Goal: Task Accomplishment & Management: Manage account settings

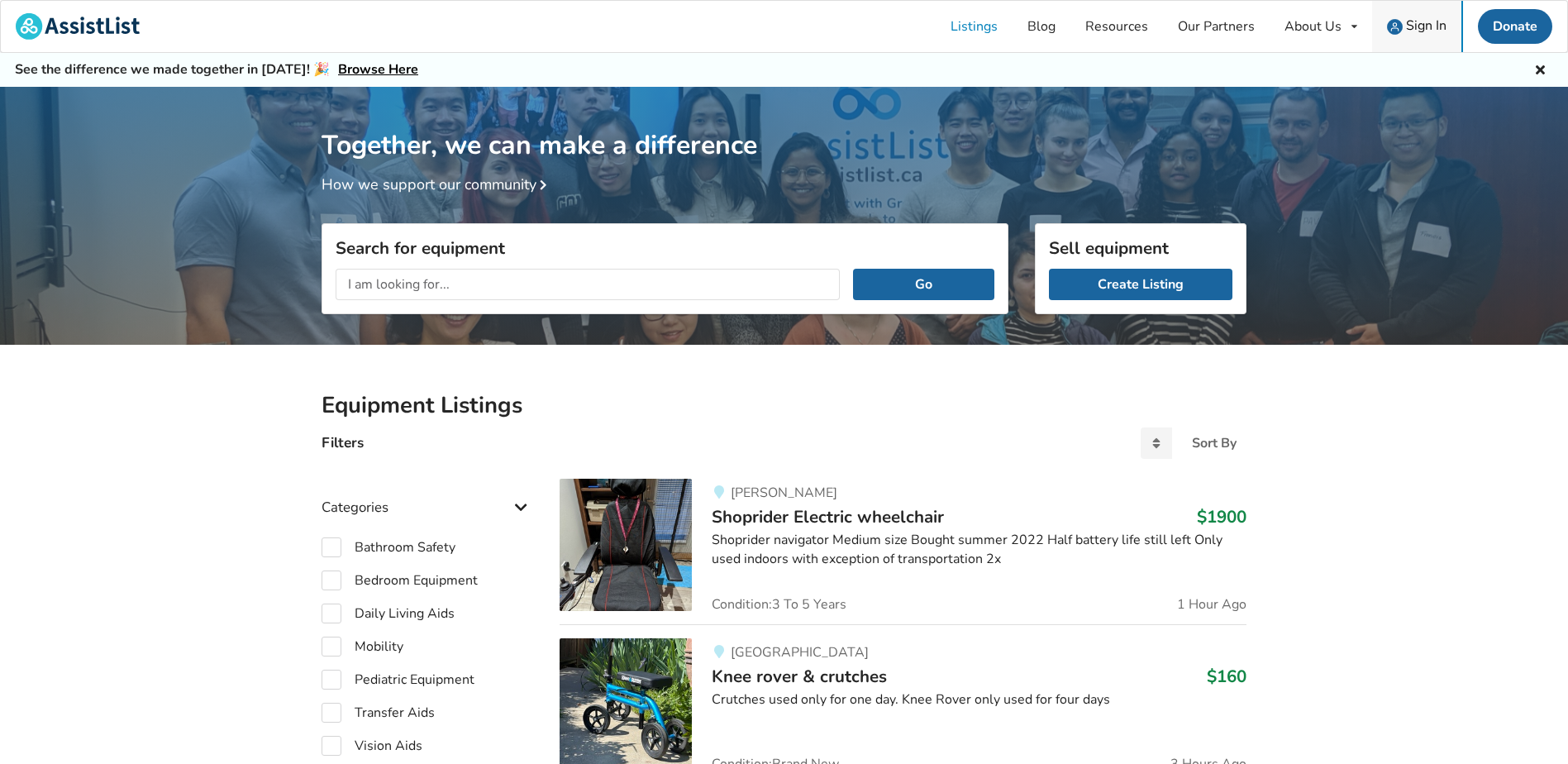
click at [1426, 25] on span "Sign In" at bounding box center [1426, 25] width 41 height 18
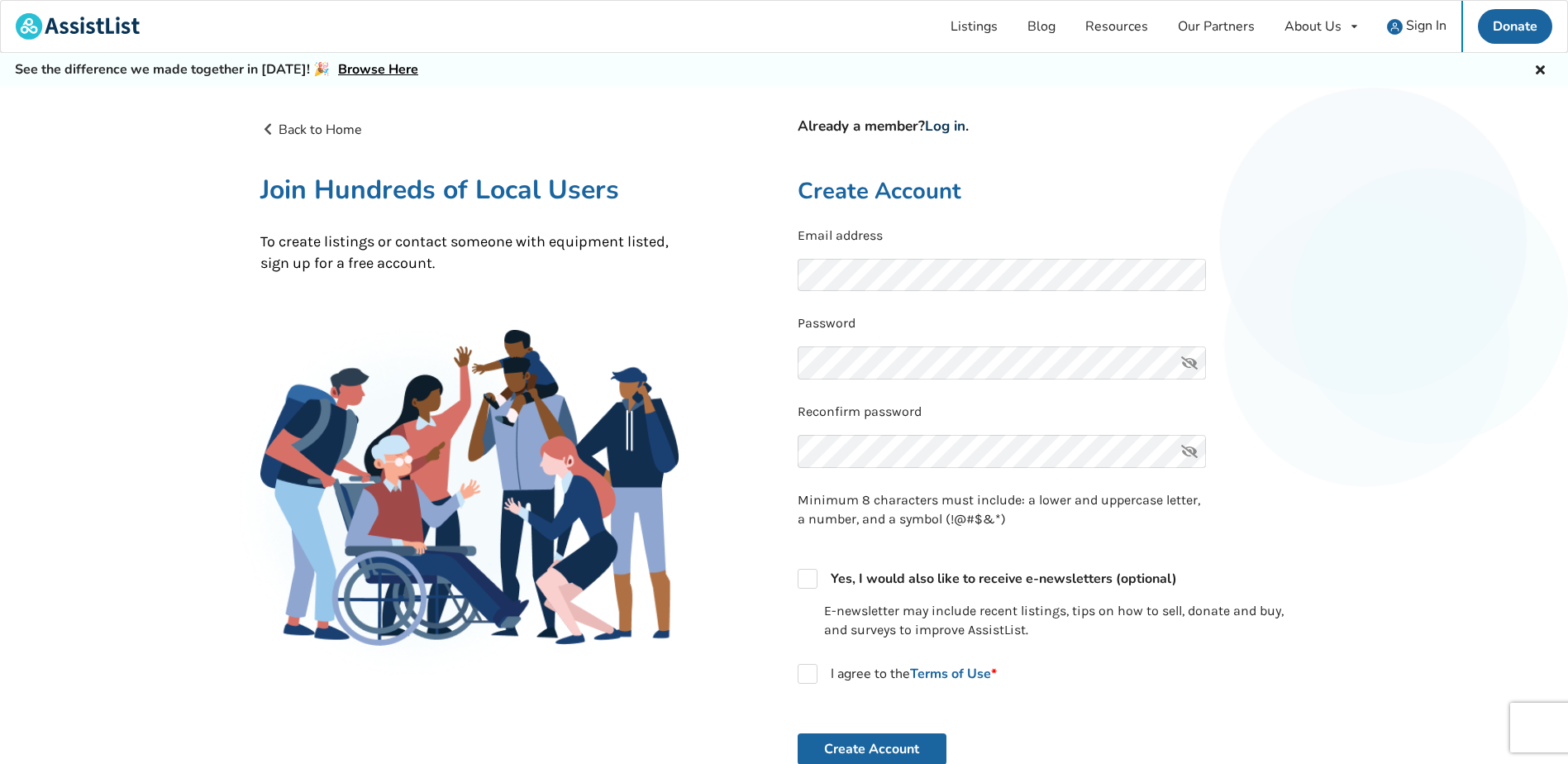
click at [945, 127] on link "Log in" at bounding box center [945, 126] width 41 height 19
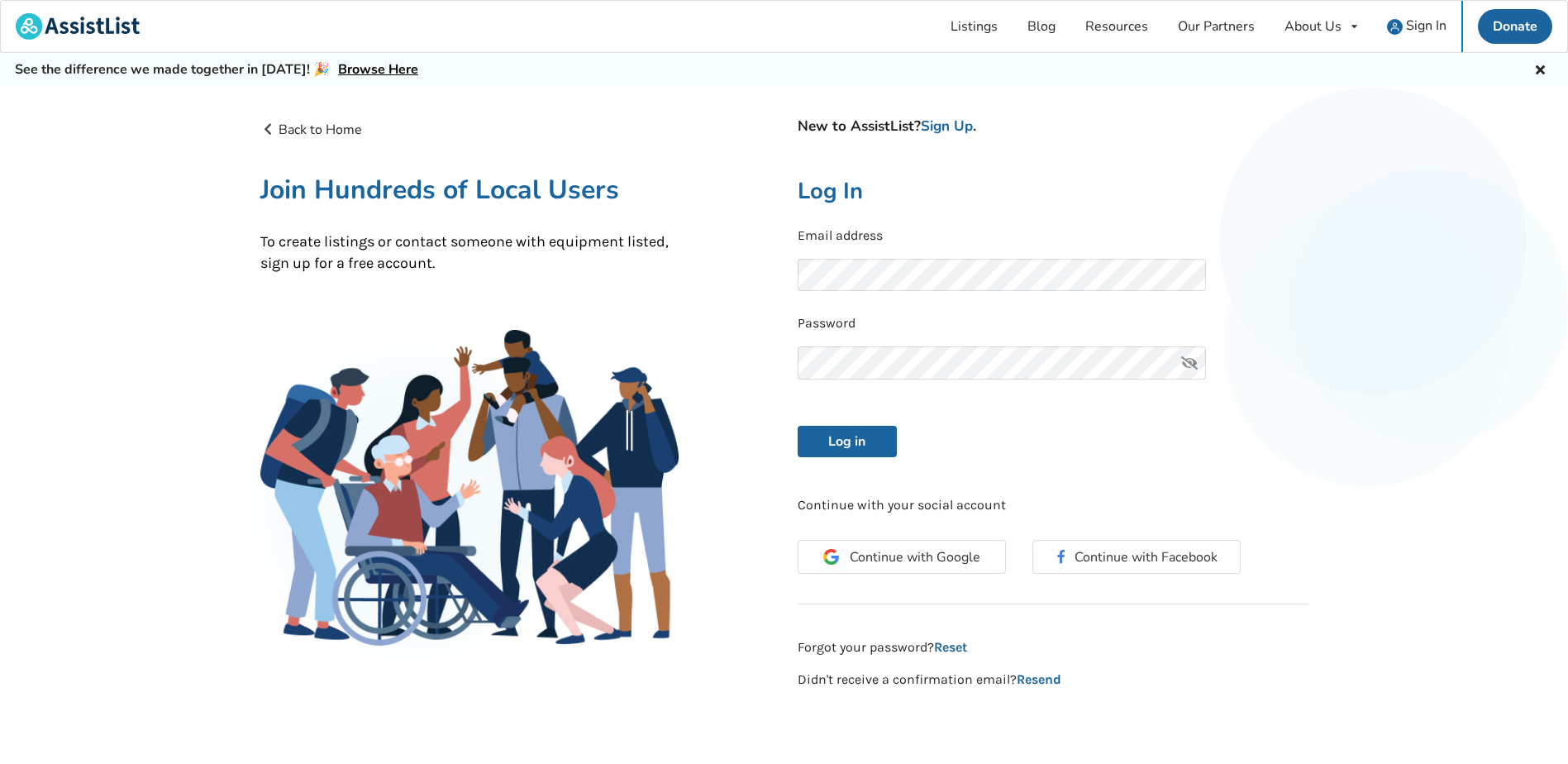
click at [1194, 366] on icon at bounding box center [1190, 363] width 33 height 33
click at [848, 437] on button "Log in" at bounding box center [848, 441] width 99 height 31
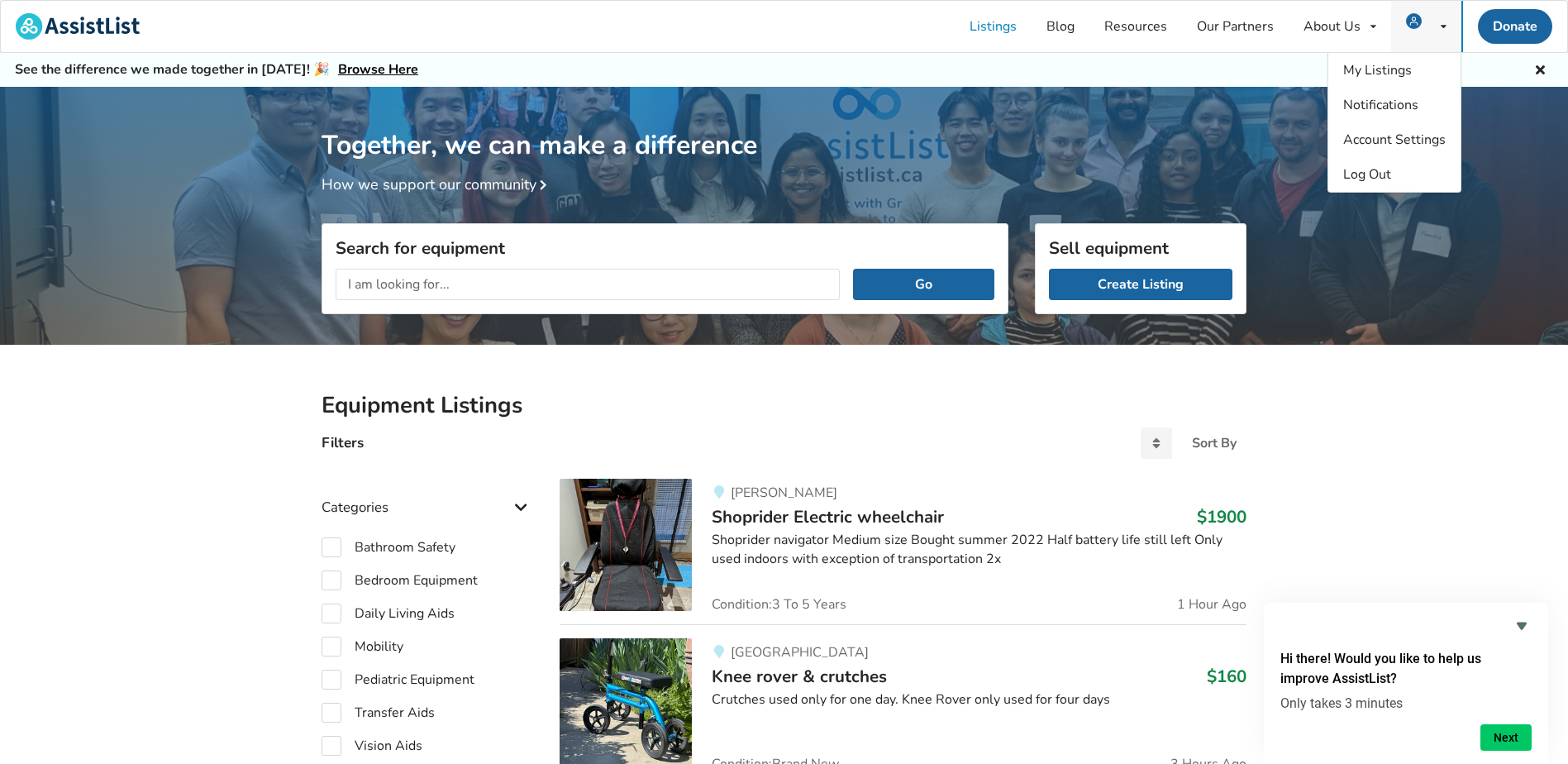
click at [1448, 25] on div "My Listings Notifications Account Settings Log Out" at bounding box center [1426, 26] width 70 height 51
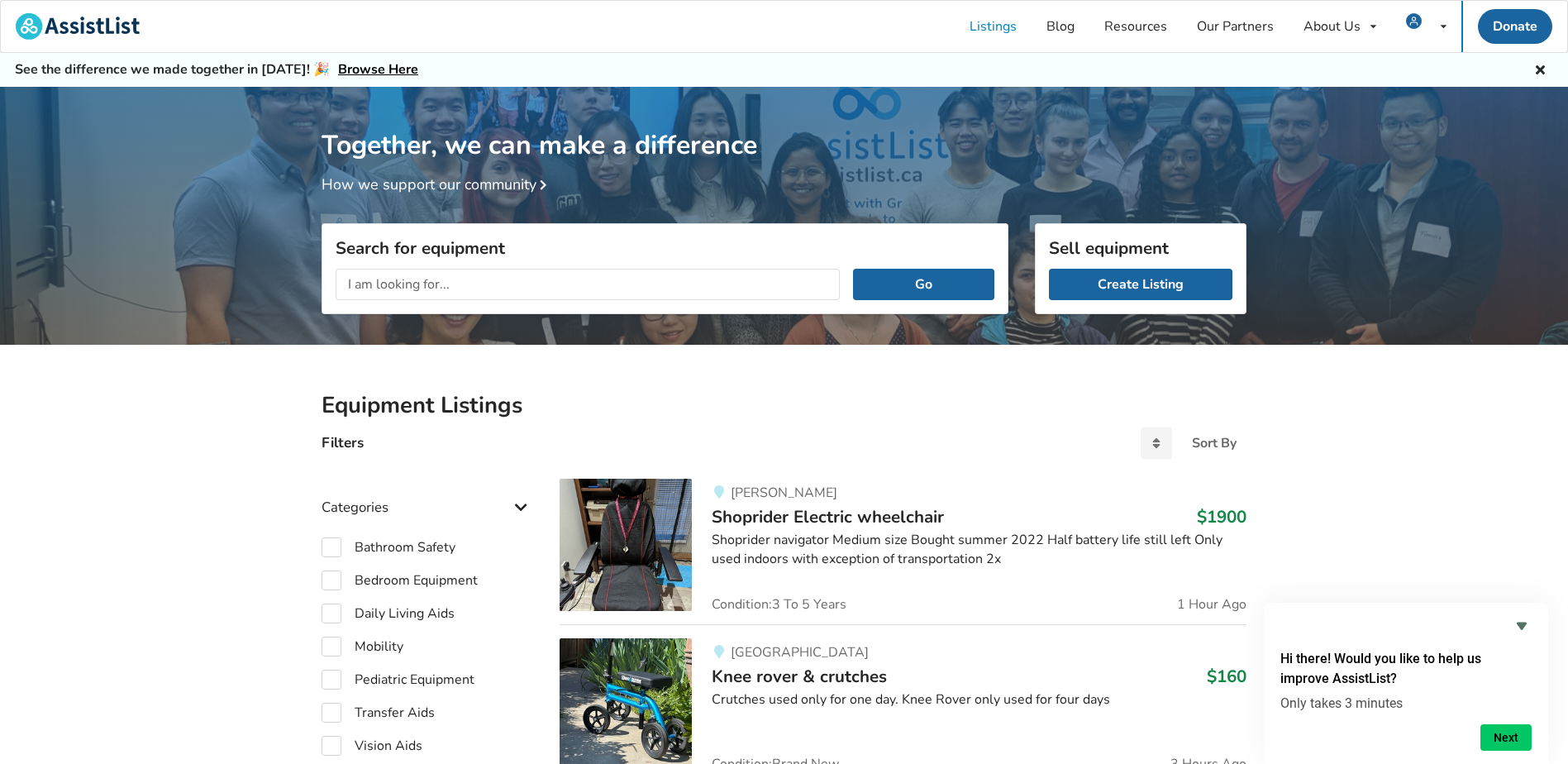
drag, startPoint x: 1515, startPoint y: 364, endPoint x: 1443, endPoint y: 462, distance: 121.6
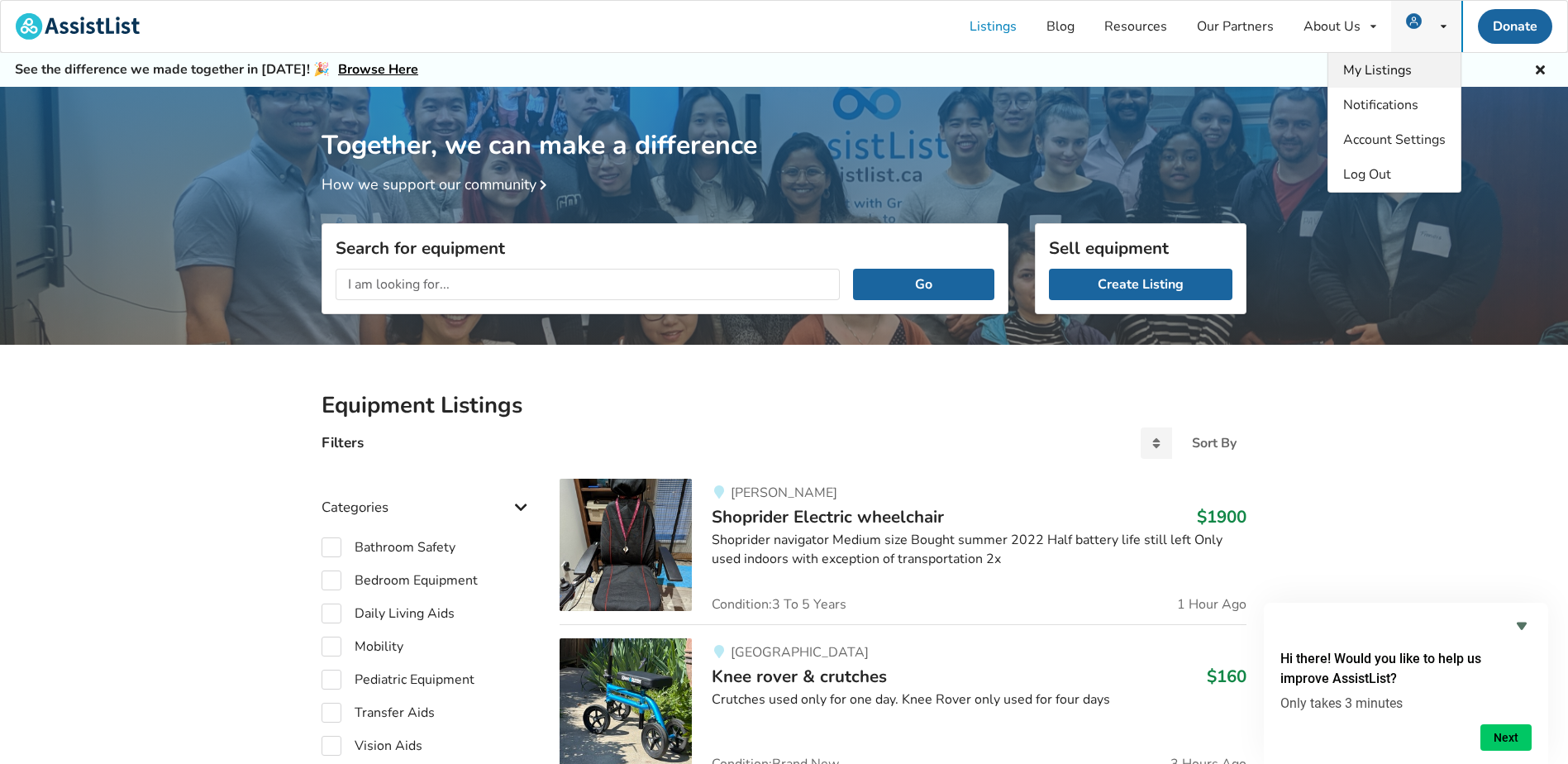
click at [1371, 79] on span "My Listings" at bounding box center [1377, 70] width 69 height 18
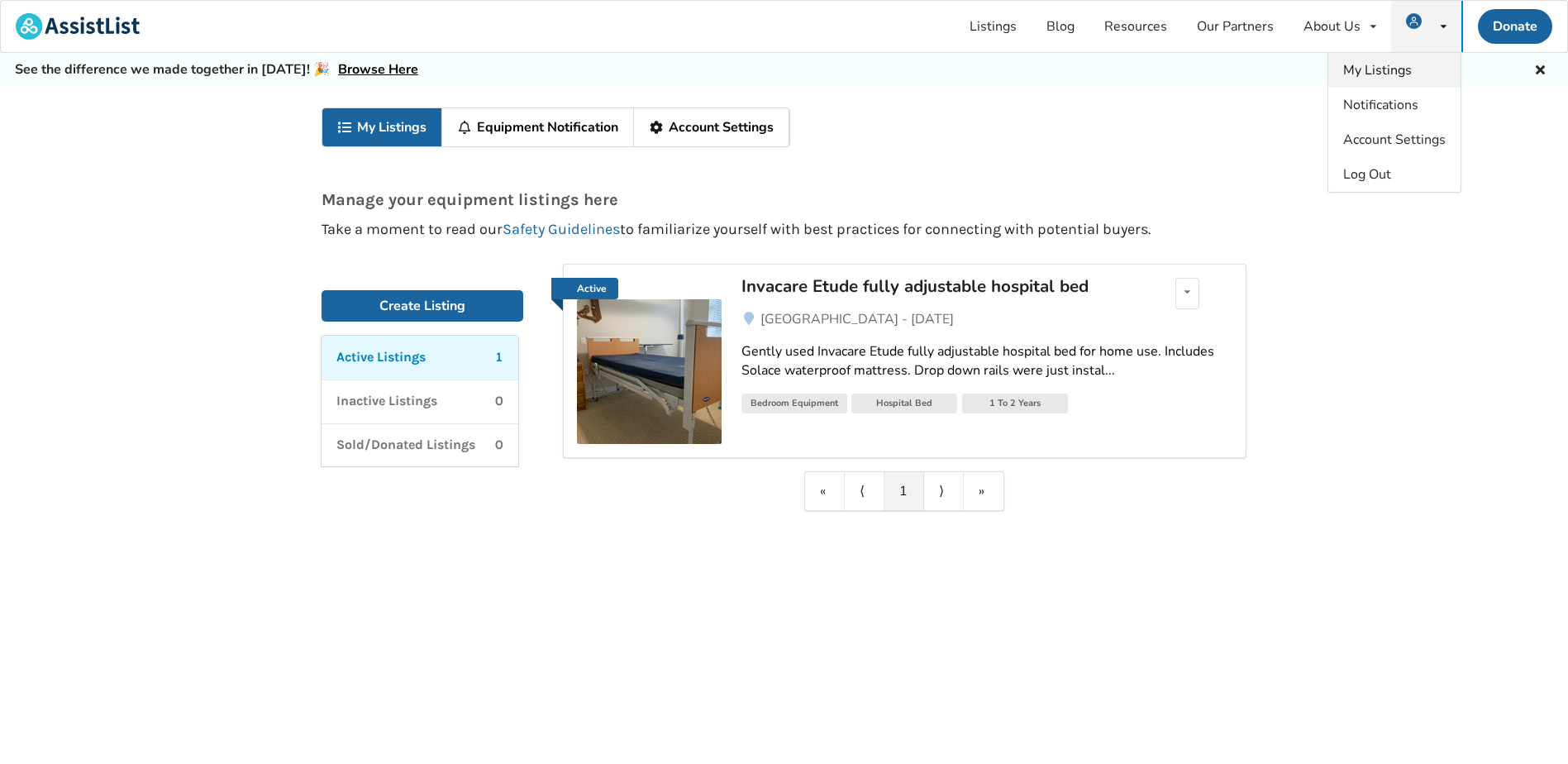
click at [1363, 70] on span "My Listings" at bounding box center [1377, 70] width 69 height 18
click at [1408, 70] on span "My Listings" at bounding box center [1377, 70] width 69 height 18
click at [1196, 296] on div "Edit listing Renew listing Mark as Sold Delete listing" at bounding box center [1187, 293] width 24 height 31
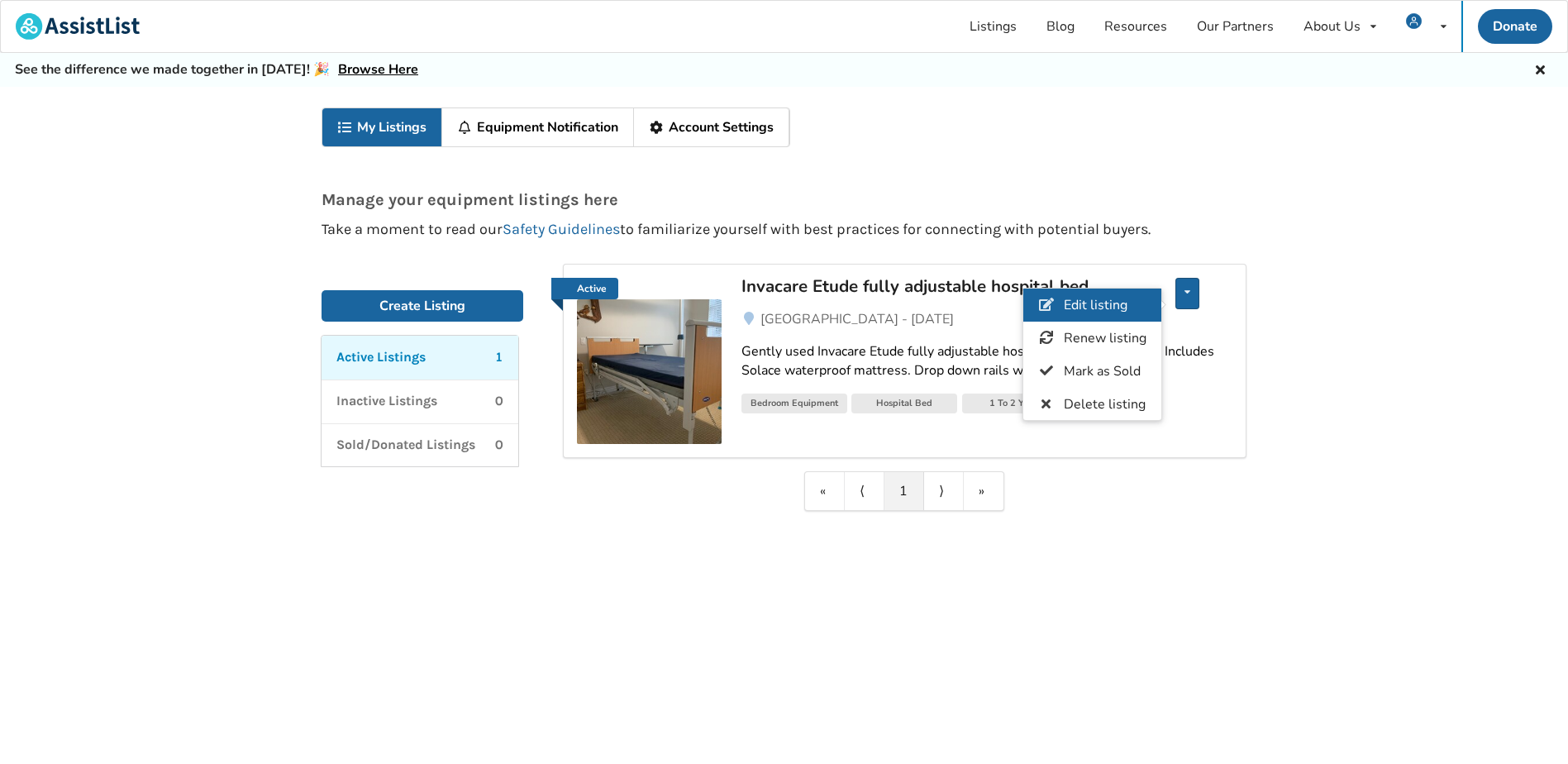
click at [1107, 306] on span "Edit listing" at bounding box center [1096, 304] width 64 height 18
click at [1184, 295] on div "Edit listing Renew listing Mark as Sold Delete listing" at bounding box center [1187, 293] width 24 height 31
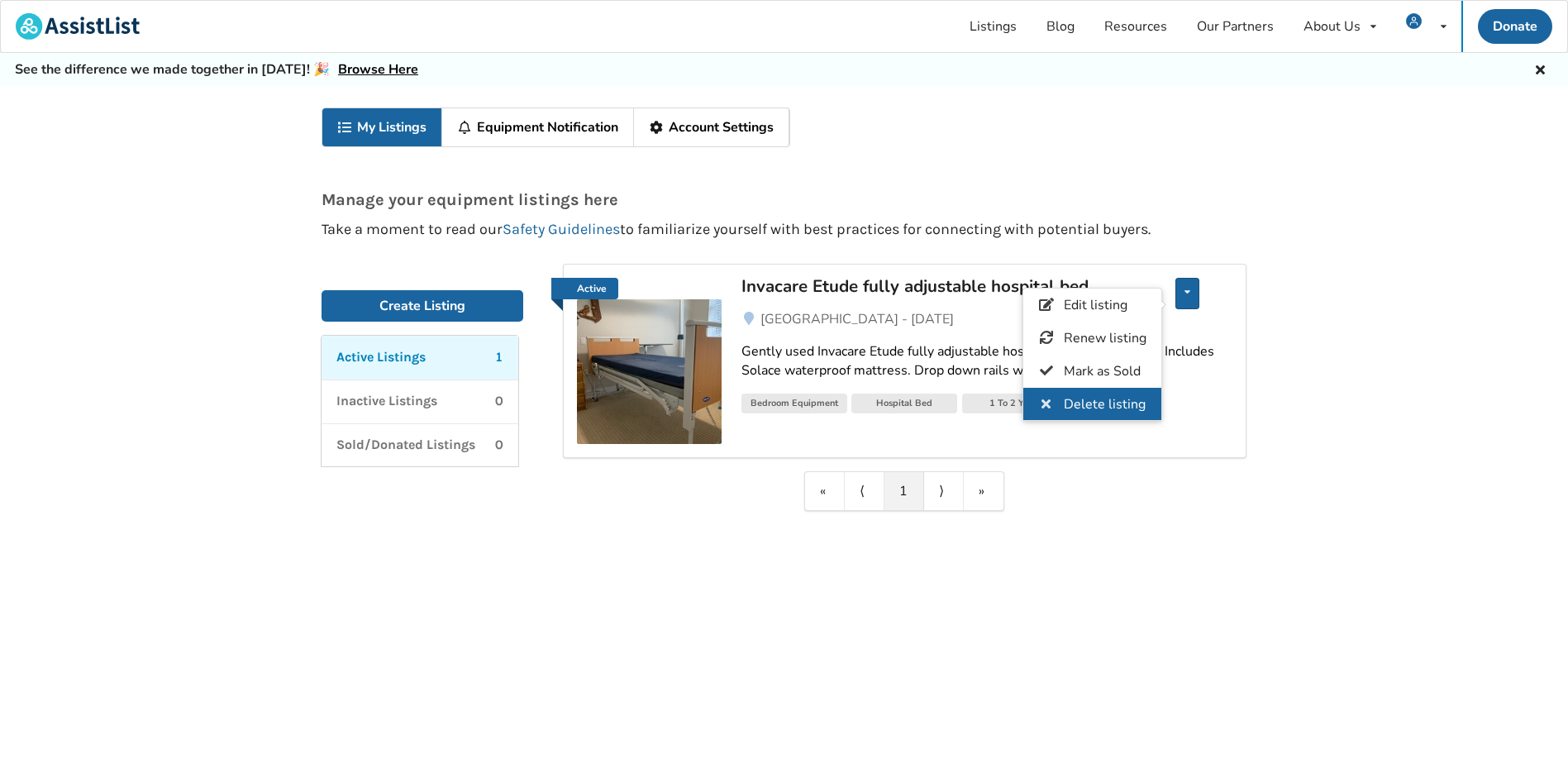
click at [1137, 400] on span "Delete listing" at bounding box center [1104, 404] width 81 height 18
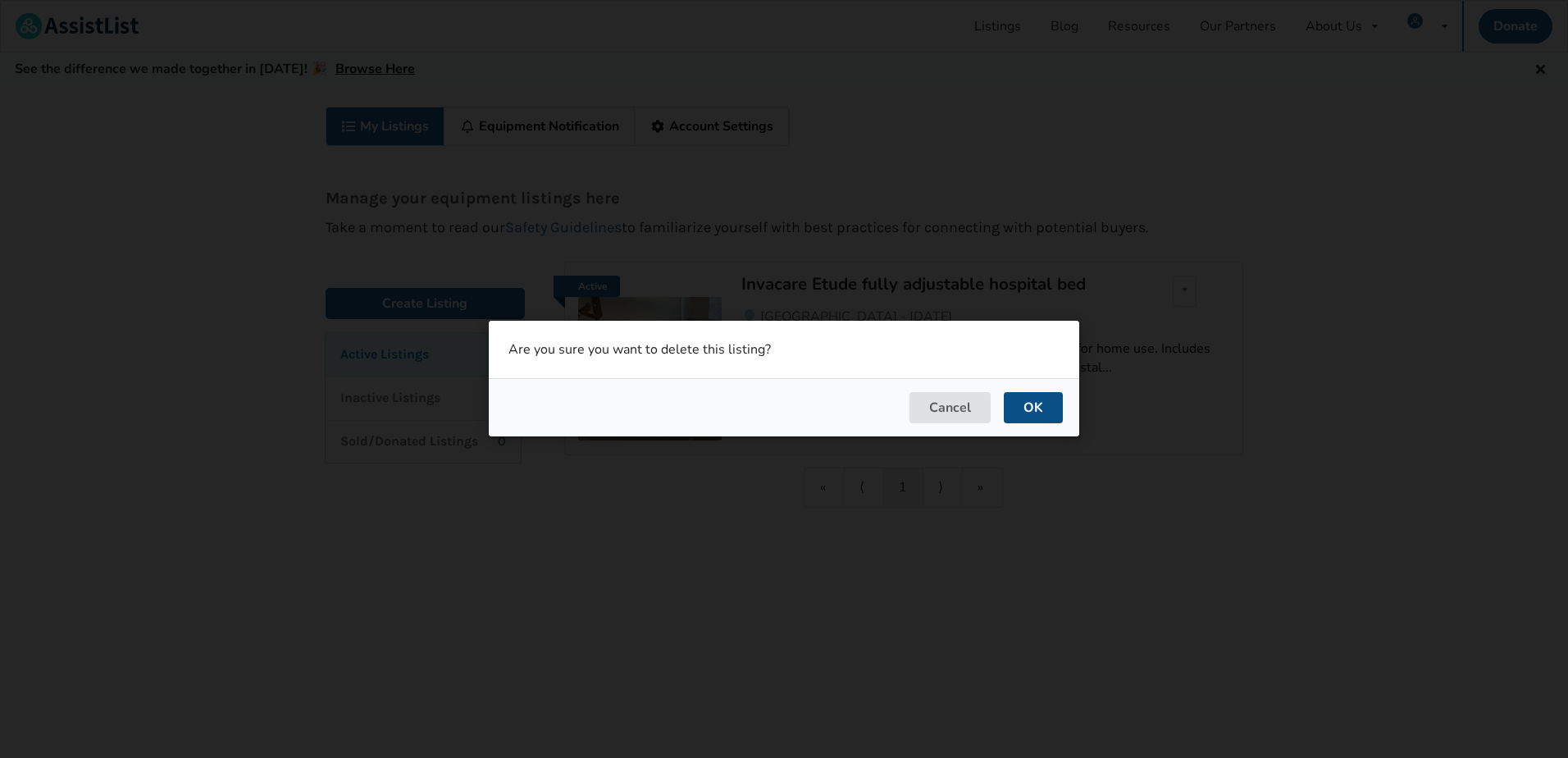
click at [1024, 399] on button "OK" at bounding box center [1033, 408] width 59 height 31
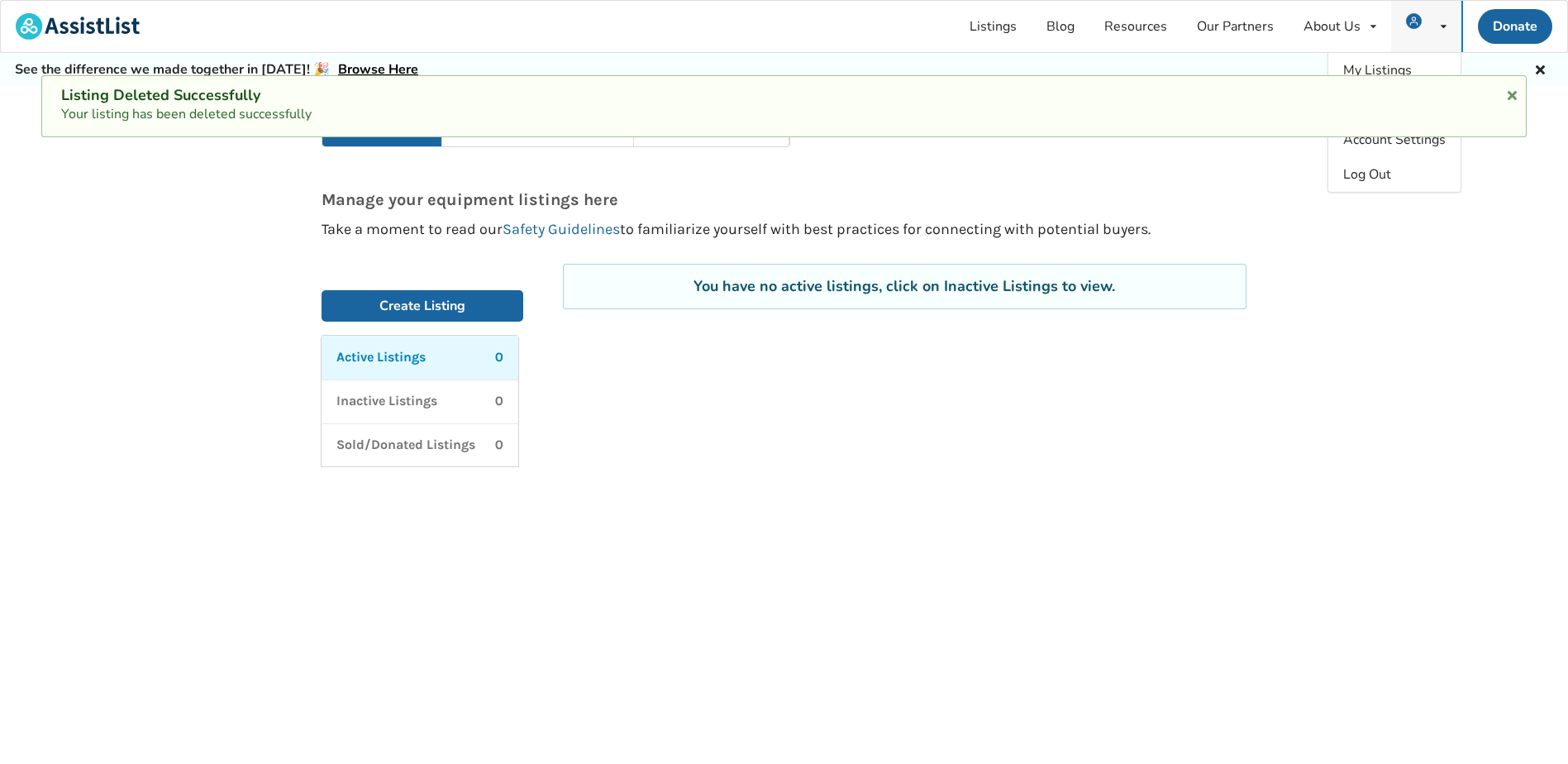
click at [1444, 27] on icon at bounding box center [1444, 26] width 6 height 10
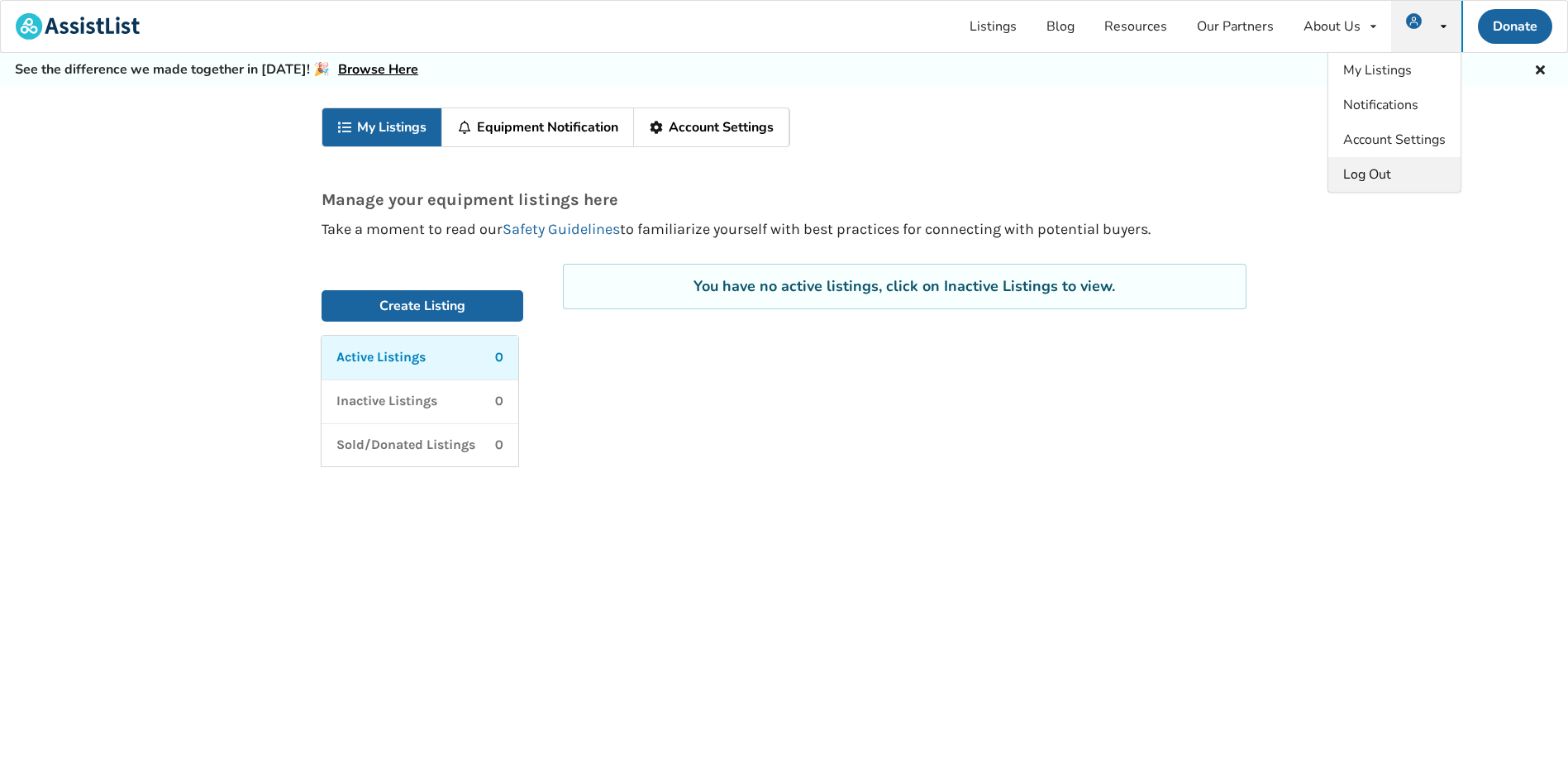
click at [1377, 176] on span "Log Out" at bounding box center [1366, 175] width 48 height 18
